Goal: Task Accomplishment & Management: Use online tool/utility

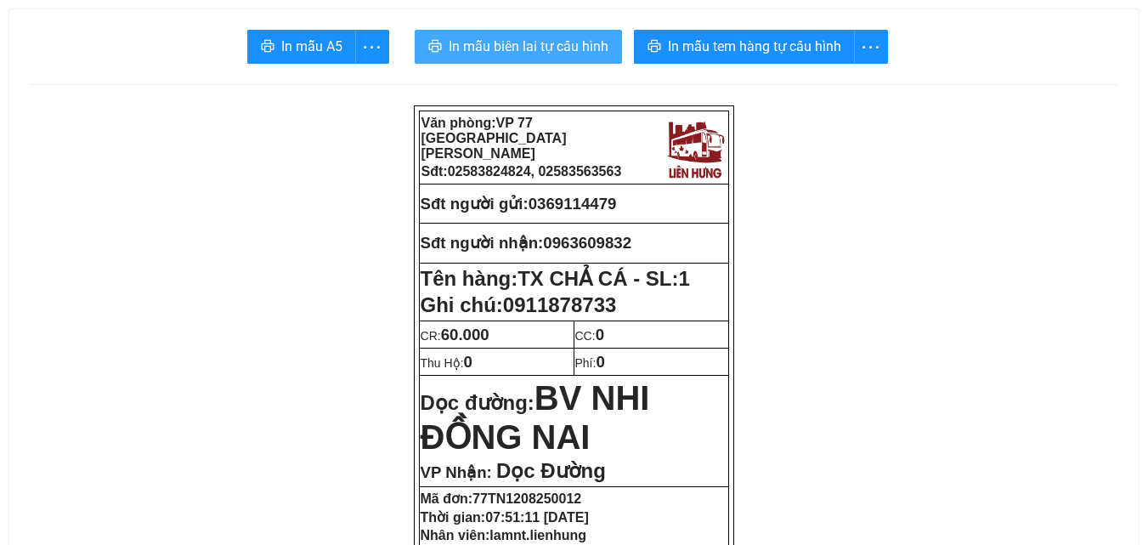
click at [587, 46] on span "In mẫu biên lai tự cấu hình" at bounding box center [529, 46] width 160 height 21
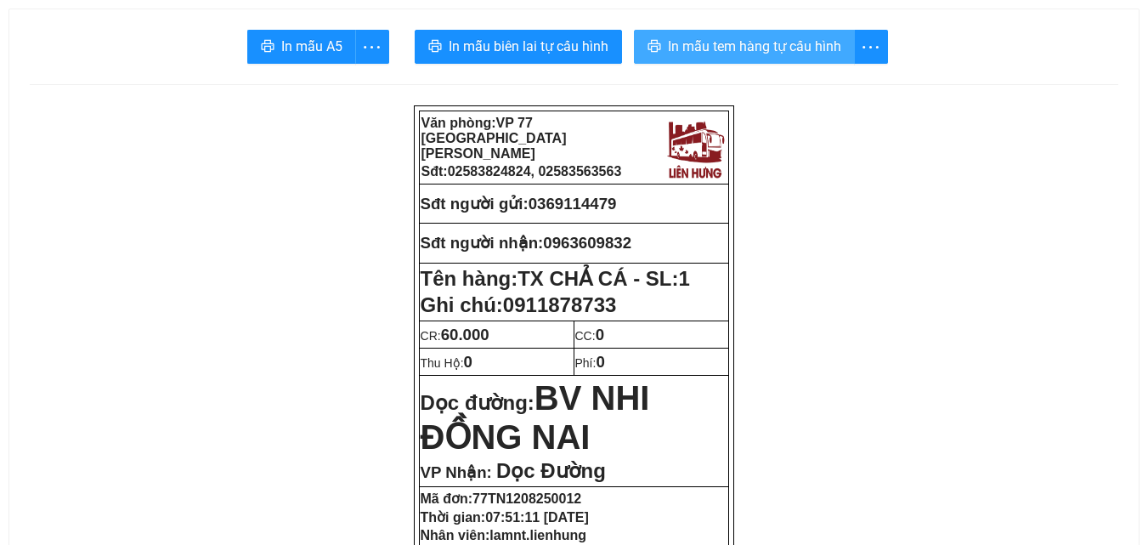
click at [814, 31] on button "In mẫu tem hàng tự cấu hình" at bounding box center [744, 47] width 221 height 34
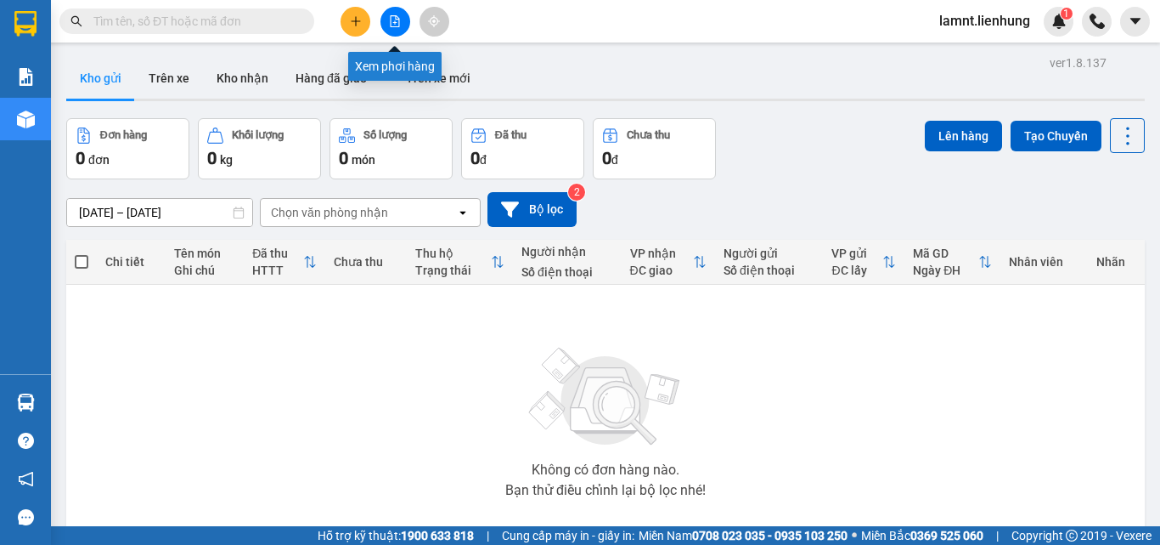
click at [392, 20] on icon "file-add" at bounding box center [395, 21] width 12 height 12
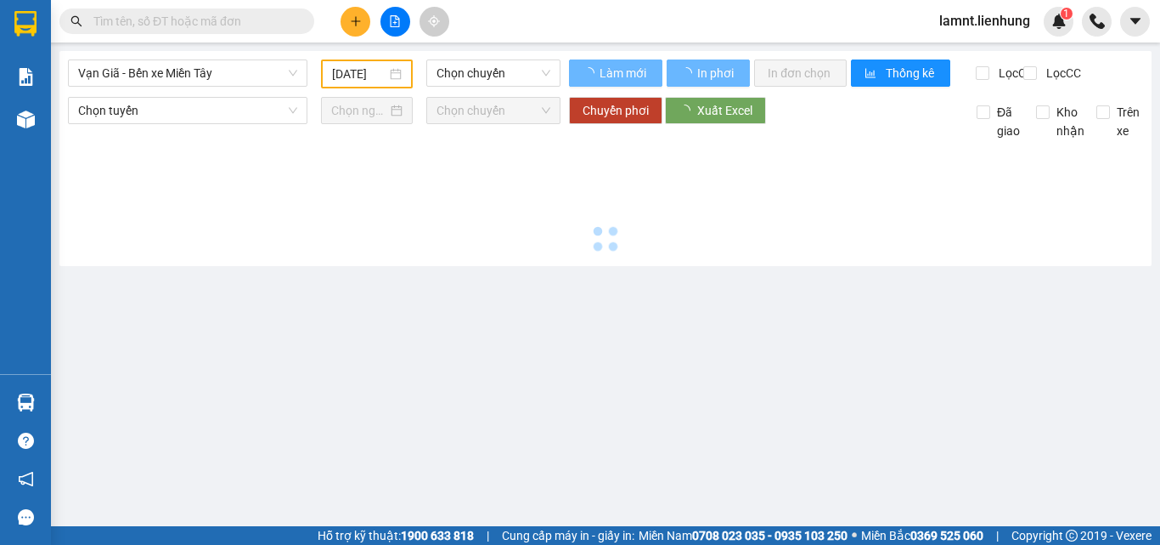
type input "[DATE]"
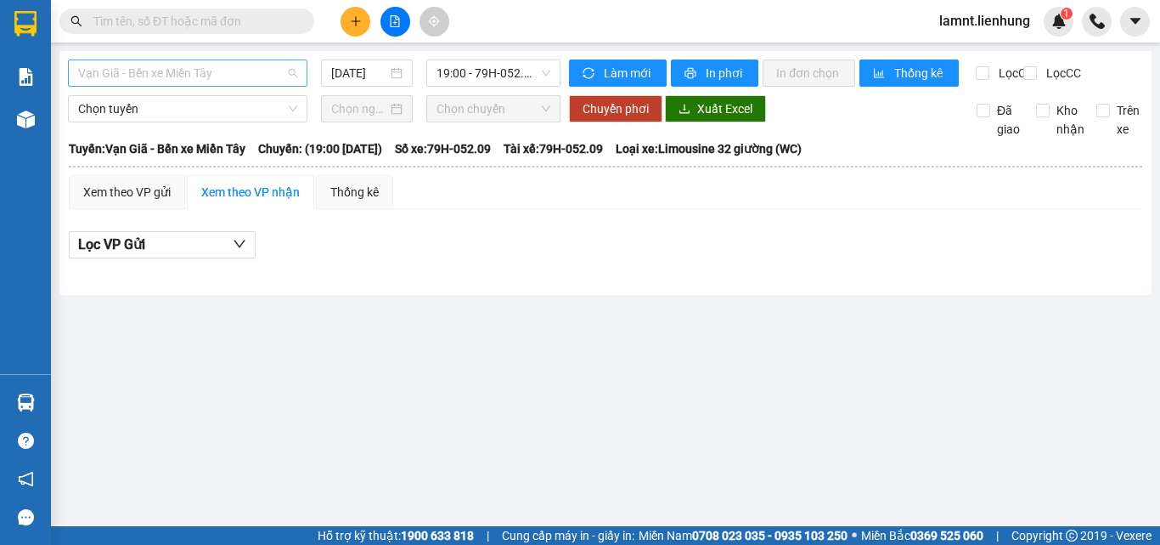
click at [169, 72] on span "Vạn Giã - Bến xe Miền Tây" at bounding box center [187, 72] width 219 height 25
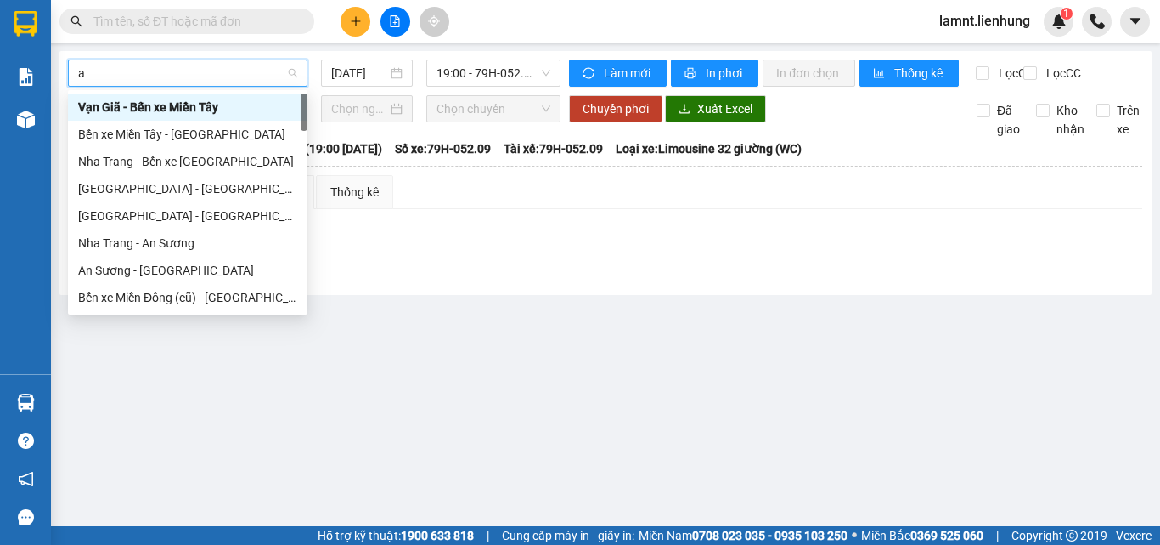
type input "an"
click at [173, 263] on div "An Sương - [GEOGRAPHIC_DATA]" at bounding box center [187, 270] width 219 height 19
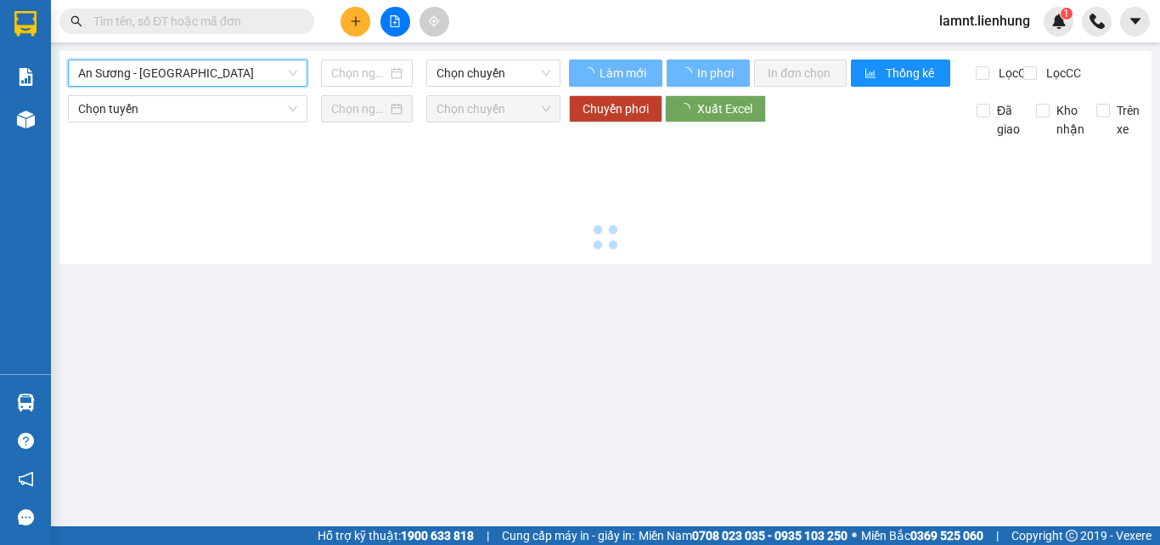
type input "[DATE]"
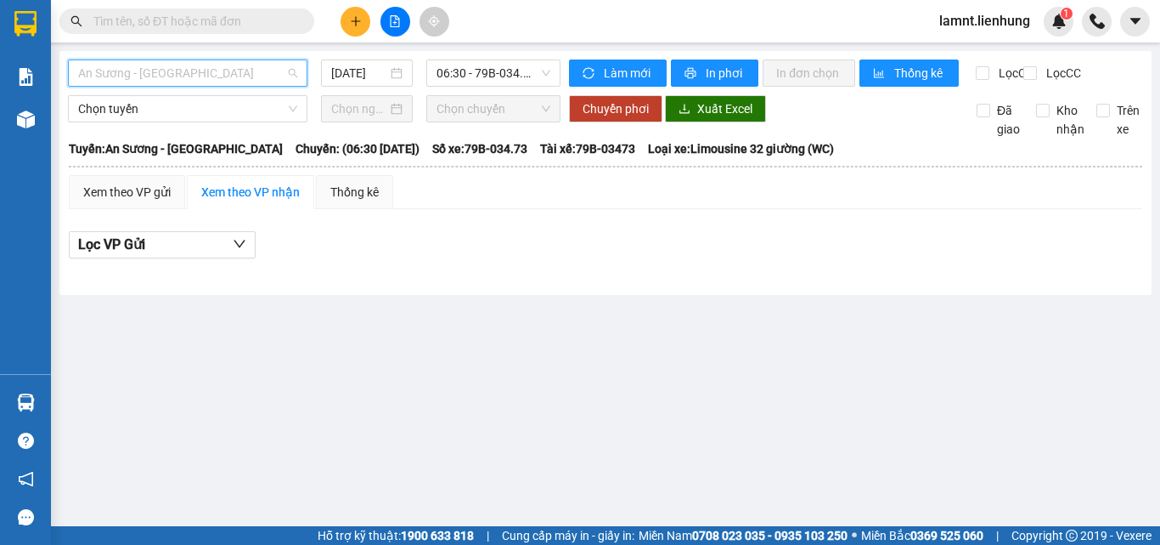
click at [223, 79] on span "An Sương - Nha Trang" at bounding box center [187, 72] width 219 height 25
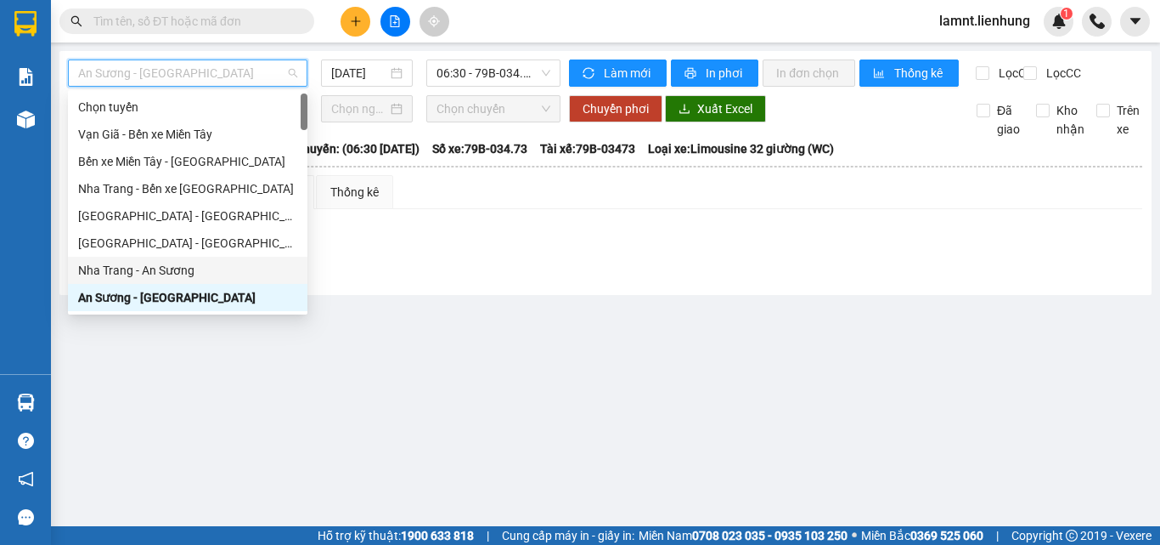
click at [199, 260] on div "Nha Trang - An Sương" at bounding box center [188, 270] width 240 height 27
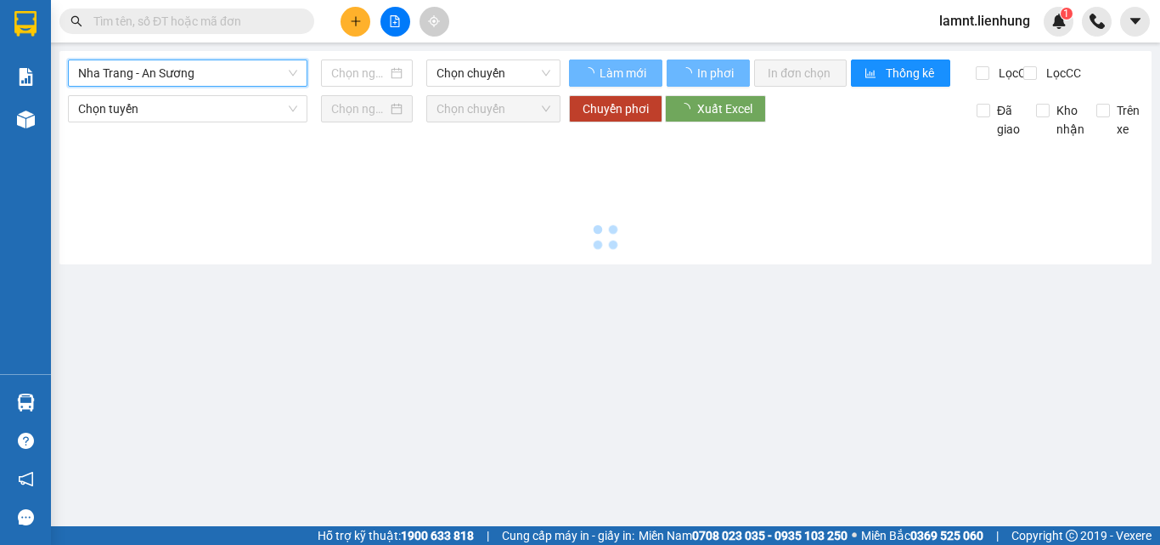
type input "12/08/2025"
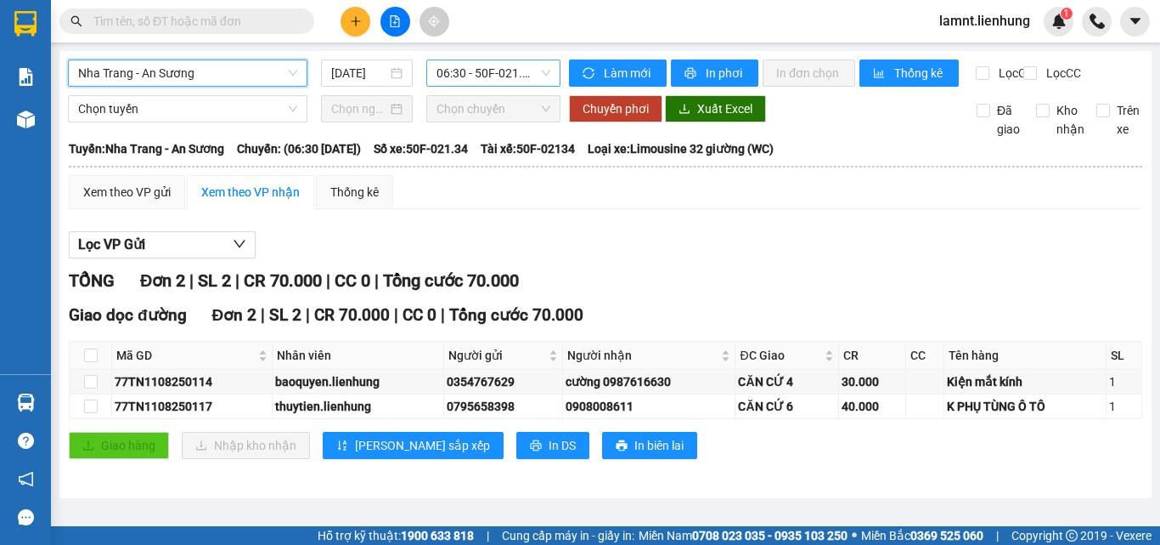
click at [530, 79] on span "06:30 - 50F-021.34" at bounding box center [494, 72] width 114 height 25
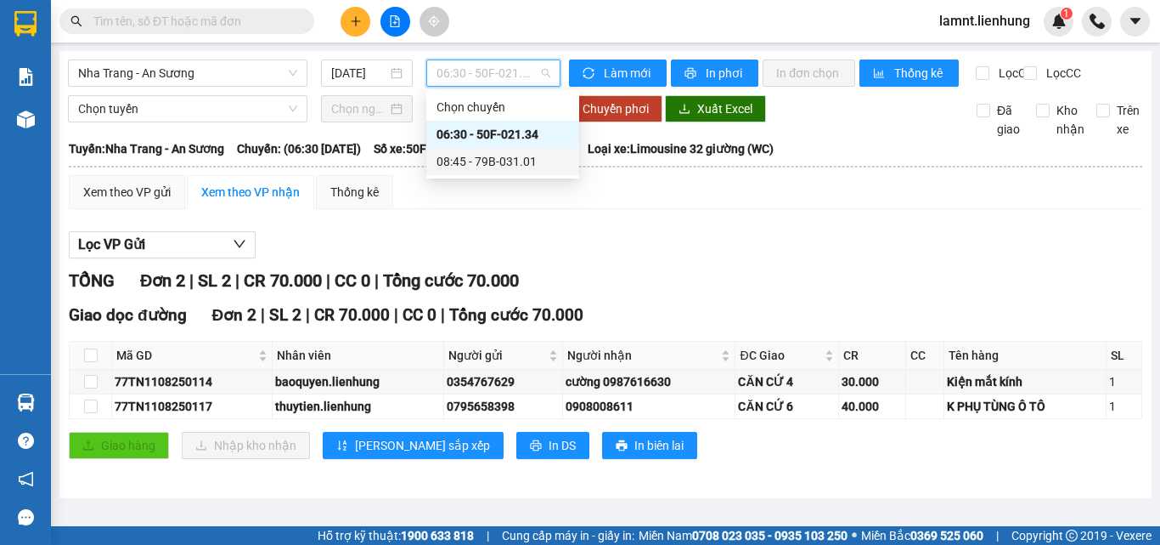
click at [515, 150] on div "08:45 - 79B-031.01" at bounding box center [502, 161] width 153 height 27
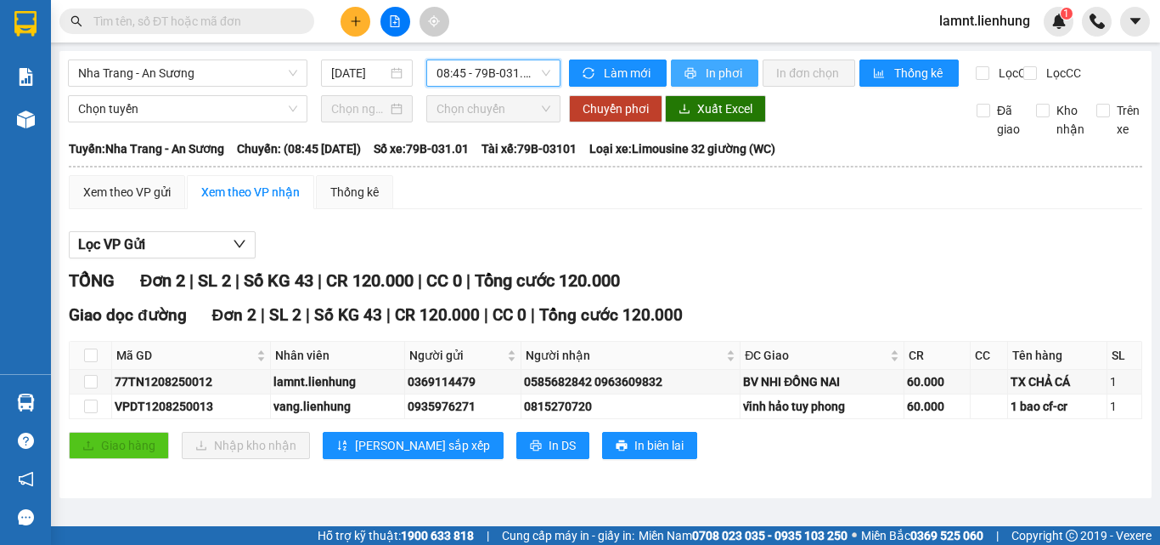
click at [726, 63] on button "In phơi" at bounding box center [715, 72] width 88 height 27
